Goal: Task Accomplishment & Management: Manage account settings

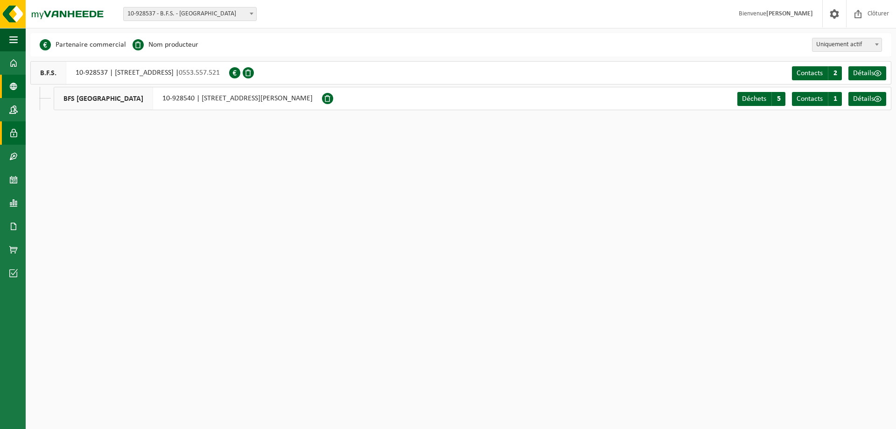
click at [15, 134] on span at bounding box center [13, 132] width 8 height 23
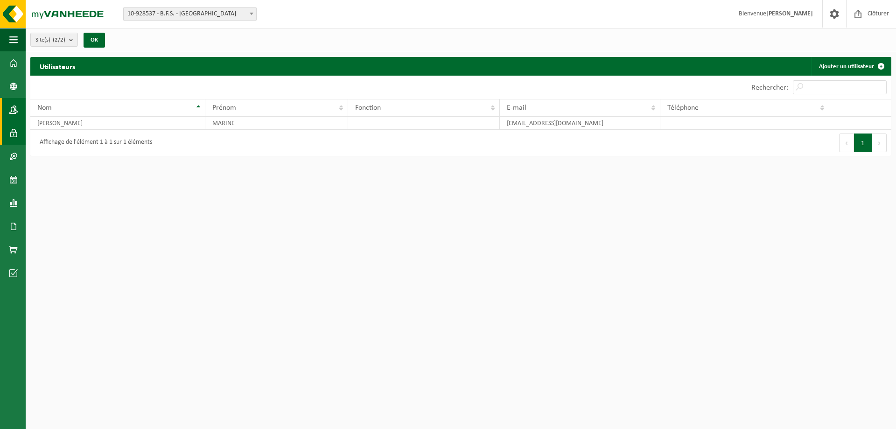
click at [12, 112] on span at bounding box center [13, 109] width 8 height 23
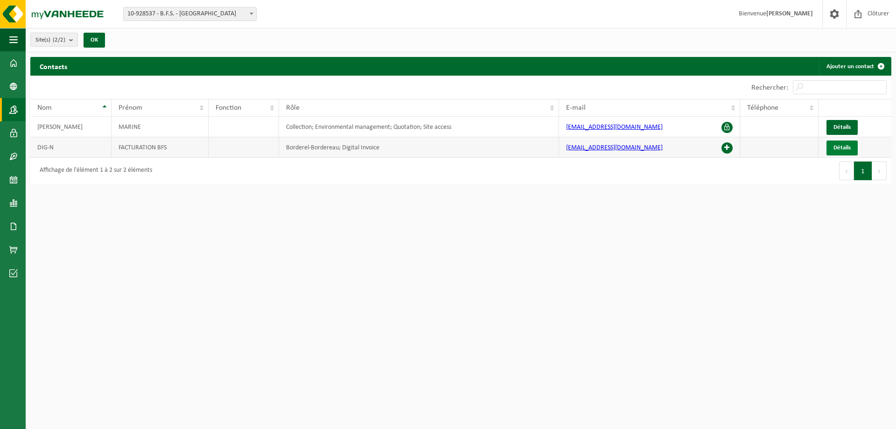
click at [847, 151] on link "Détails" at bounding box center [841, 147] width 31 height 15
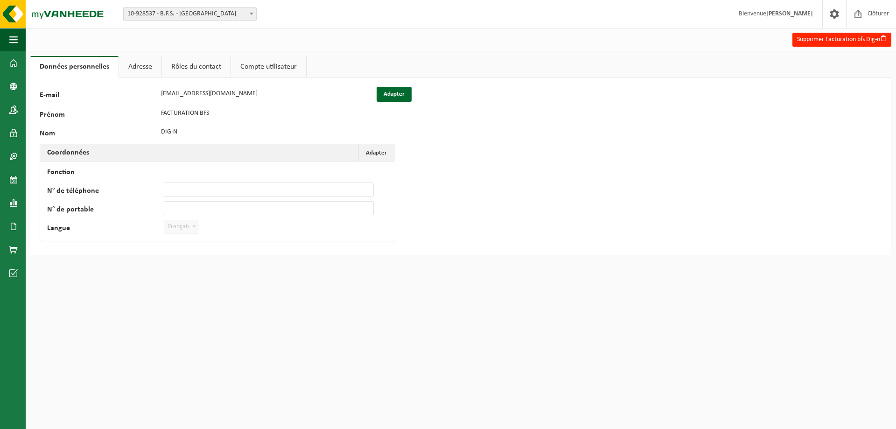
click at [151, 70] on link "Adresse" at bounding box center [140, 66] width 42 height 21
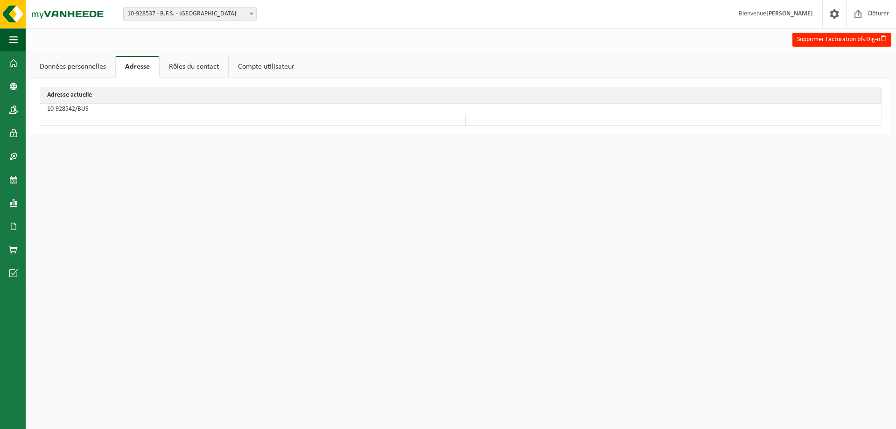
click at [201, 65] on link "Rôles du contact" at bounding box center [194, 66] width 69 height 21
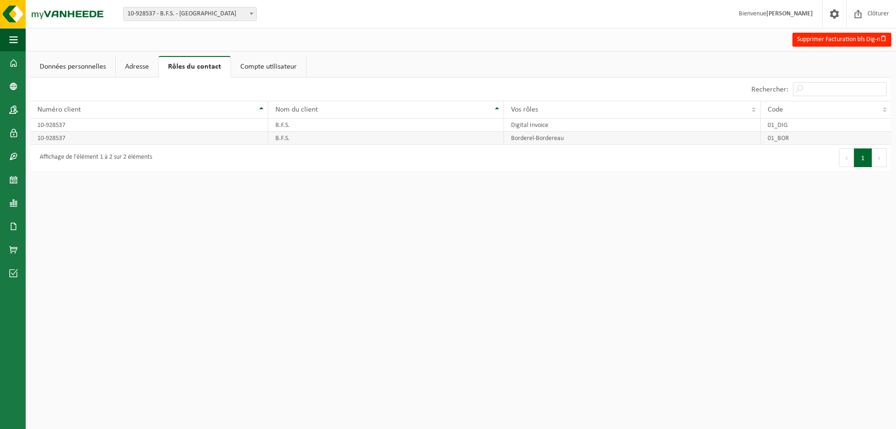
click at [580, 140] on td "Borderel-Bordereau" at bounding box center [632, 138] width 257 height 13
click at [577, 129] on td "Digital Invoice" at bounding box center [632, 125] width 257 height 13
click at [437, 132] on td "B.F.S." at bounding box center [386, 138] width 236 height 13
click at [433, 124] on td "B.F.S." at bounding box center [386, 125] width 236 height 13
click at [439, 136] on td "B.F.S." at bounding box center [386, 138] width 236 height 13
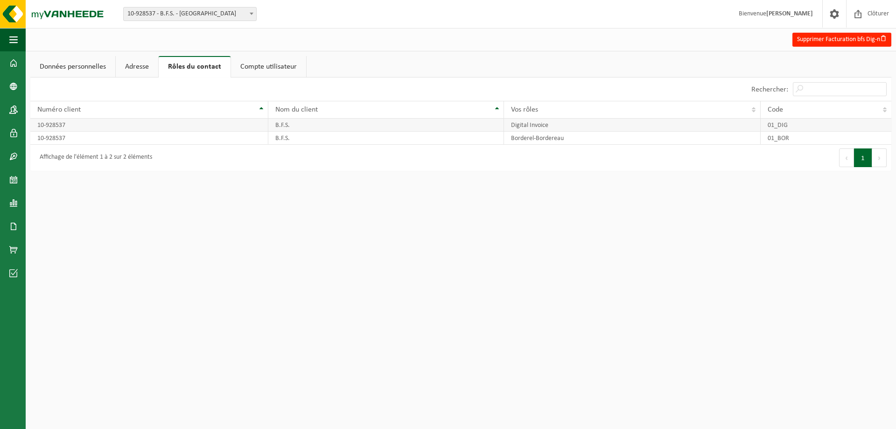
click at [848, 120] on td "01_DIG" at bounding box center [826, 125] width 131 height 13
click at [815, 129] on td "01_DIG" at bounding box center [826, 125] width 131 height 13
click at [704, 140] on td "Borderel-Bordereau" at bounding box center [632, 138] width 257 height 13
click at [703, 140] on td "Borderel-Bordereau" at bounding box center [632, 138] width 257 height 13
click at [257, 66] on link "Compte utilisateur" at bounding box center [268, 66] width 75 height 21
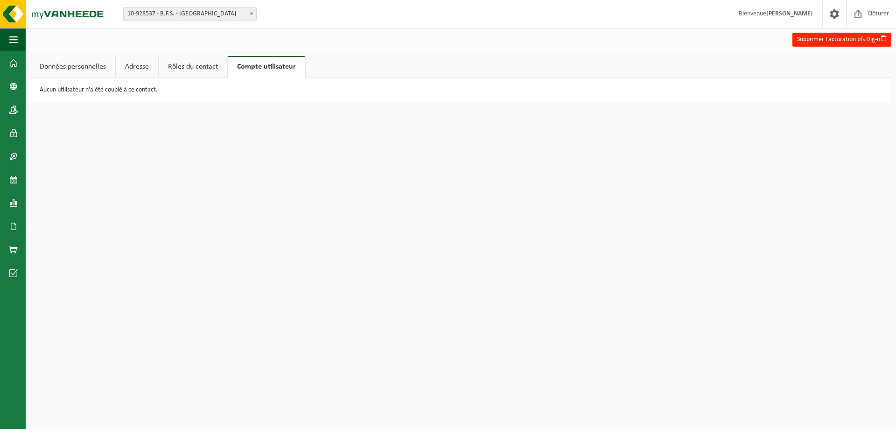
click at [45, 63] on link "Données personnelles" at bounding box center [72, 66] width 85 height 21
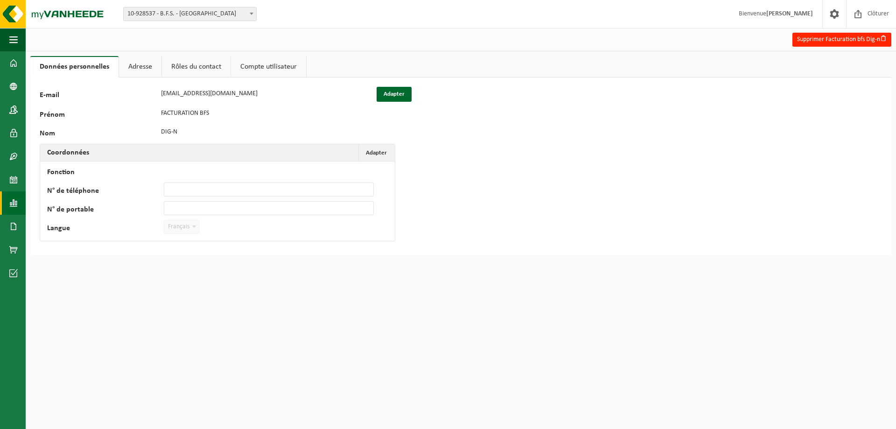
click at [16, 205] on span at bounding box center [13, 202] width 8 height 23
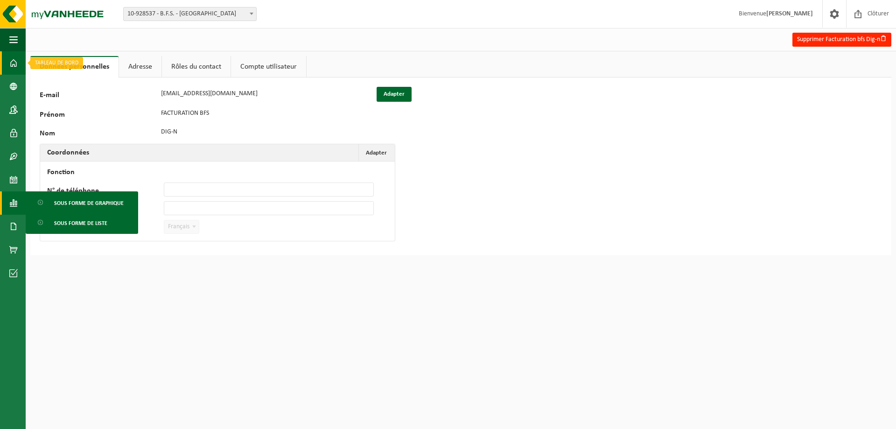
click at [12, 65] on span at bounding box center [13, 62] width 8 height 23
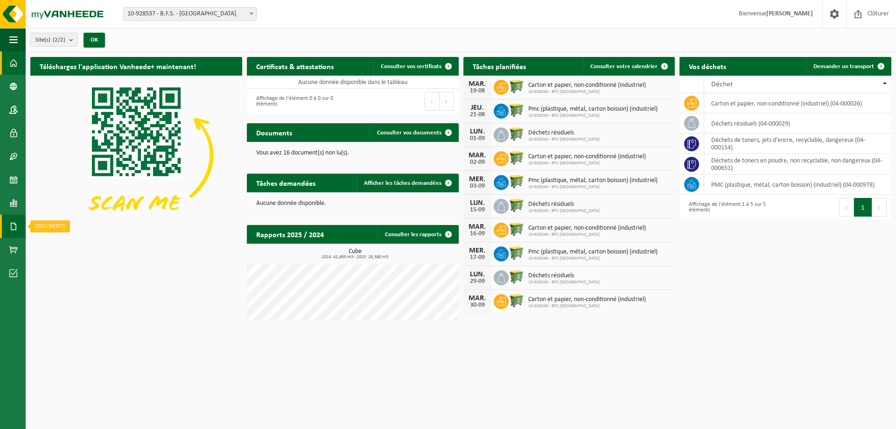
click at [14, 224] on span at bounding box center [13, 226] width 8 height 23
click at [87, 222] on link "Factures" at bounding box center [62, 226] width 69 height 18
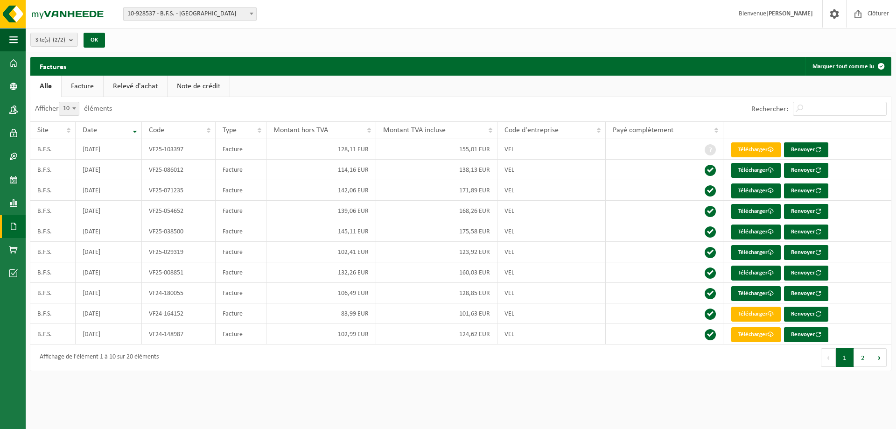
click at [98, 85] on link "Facture" at bounding box center [83, 86] width 42 height 21
click at [862, 68] on button "Marquer tout comme lu" at bounding box center [847, 66] width 85 height 19
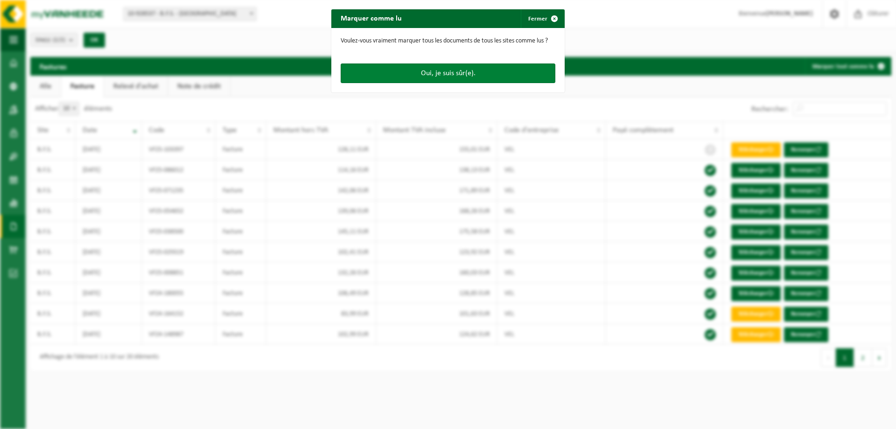
click at [516, 77] on button "Oui, je suis sûr(e)." at bounding box center [448, 73] width 215 height 20
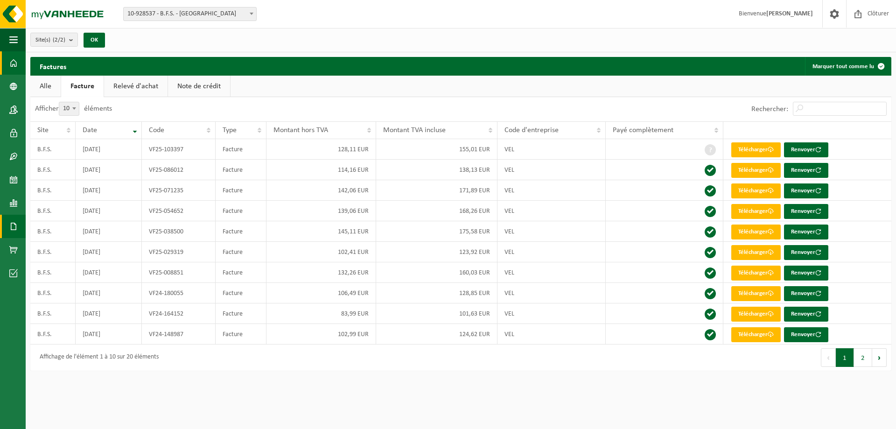
click at [16, 68] on span at bounding box center [13, 62] width 8 height 23
